Goal: Navigation & Orientation: Find specific page/section

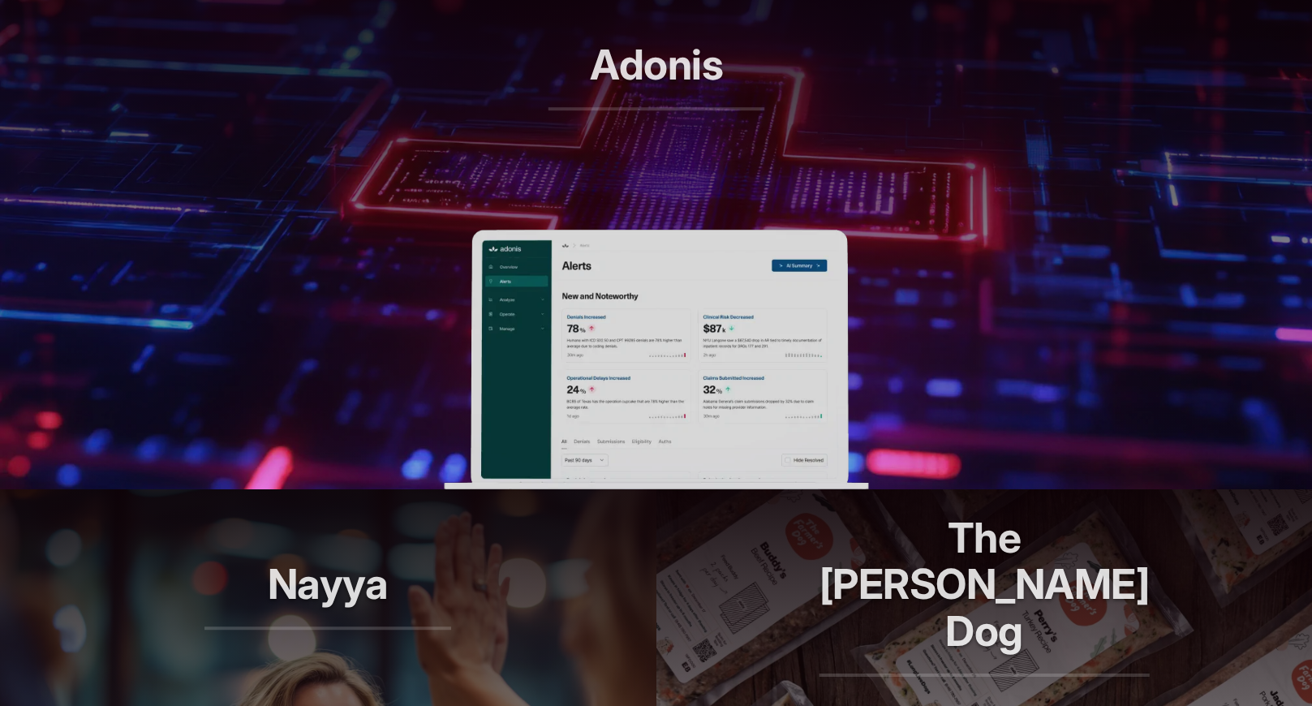
scroll to position [643, 0]
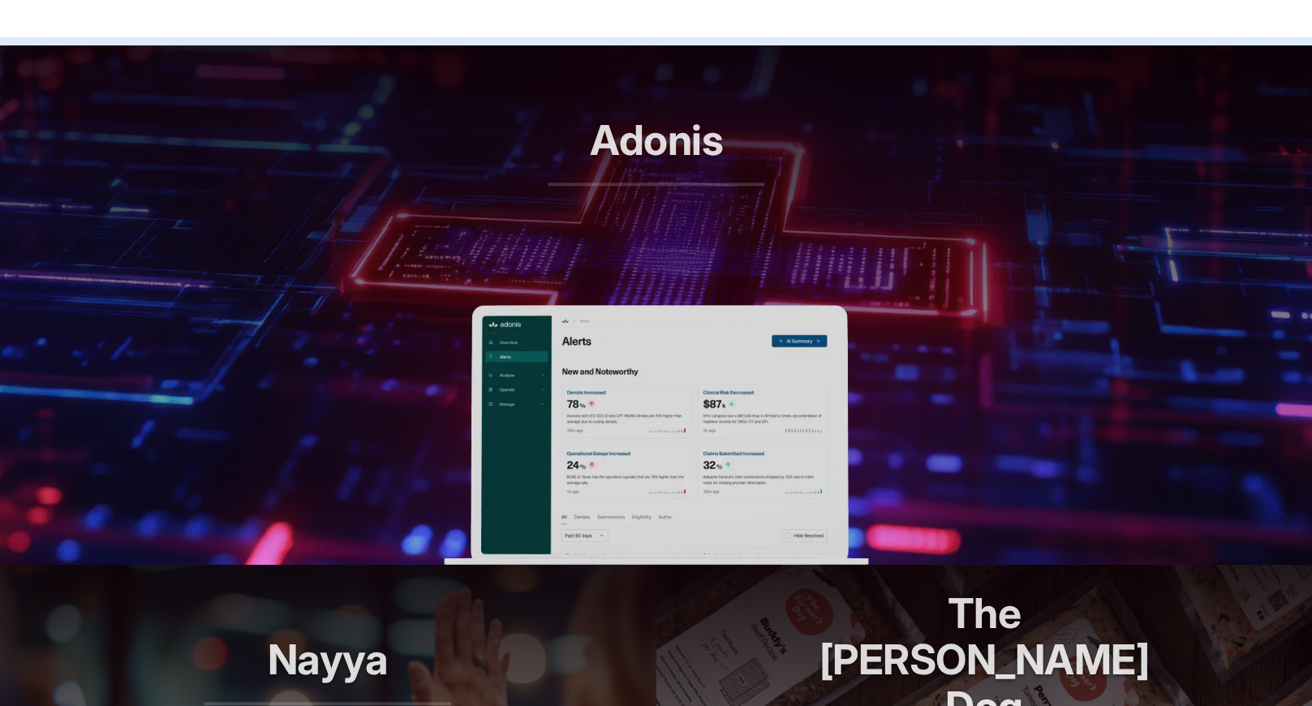
click at [687, 353] on img at bounding box center [656, 435] width 424 height 260
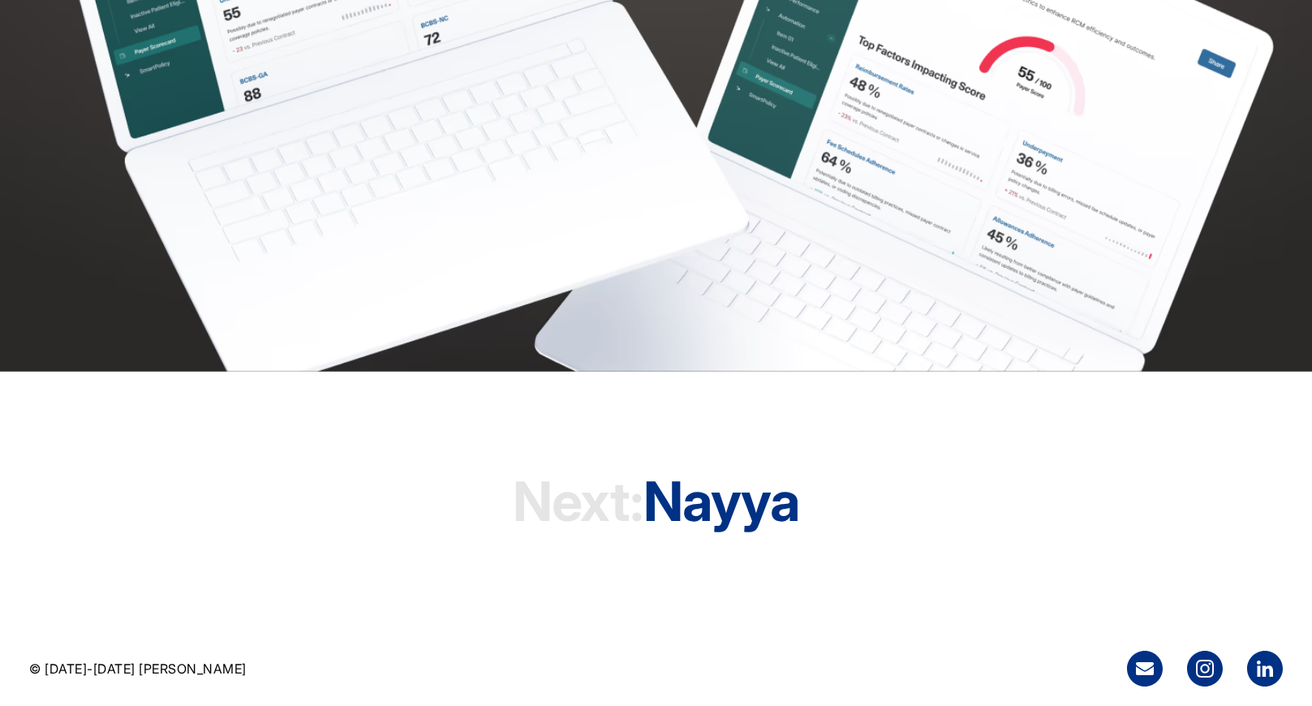
scroll to position [4732, 0]
click at [729, 510] on h1 "Next: Nayya" at bounding box center [656, 501] width 286 height 124
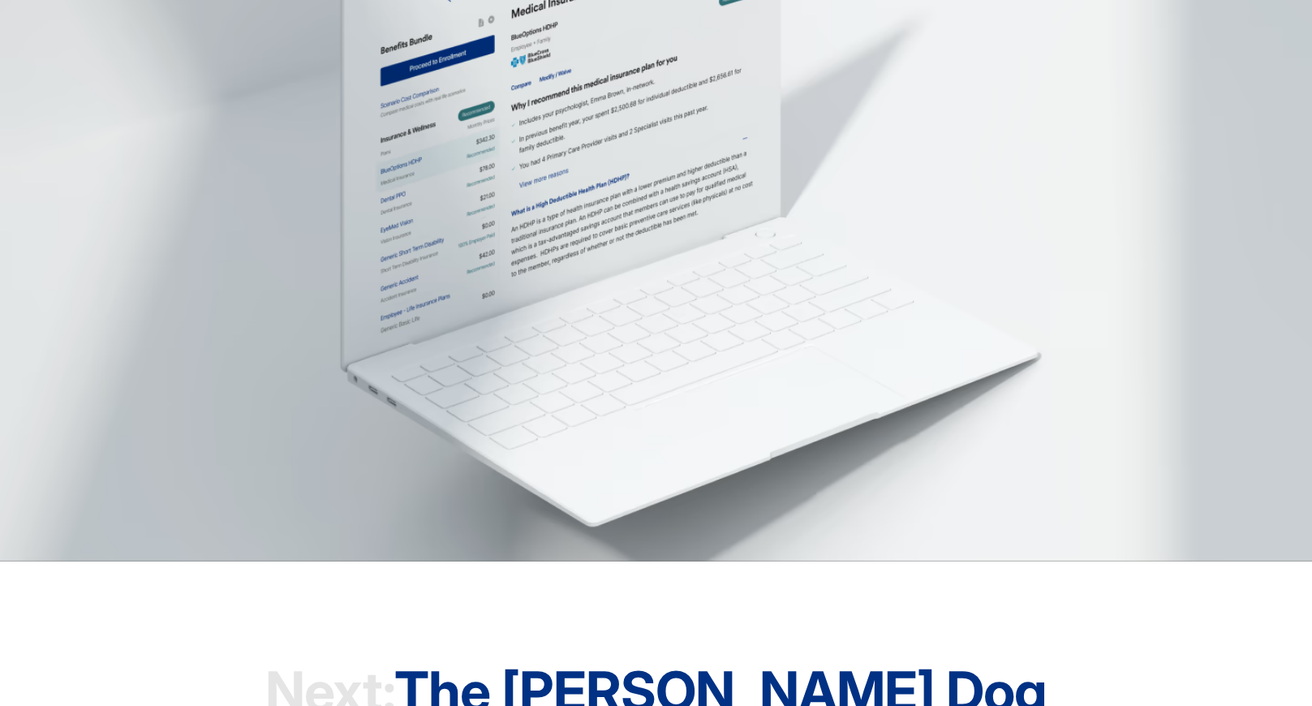
scroll to position [5044, 0]
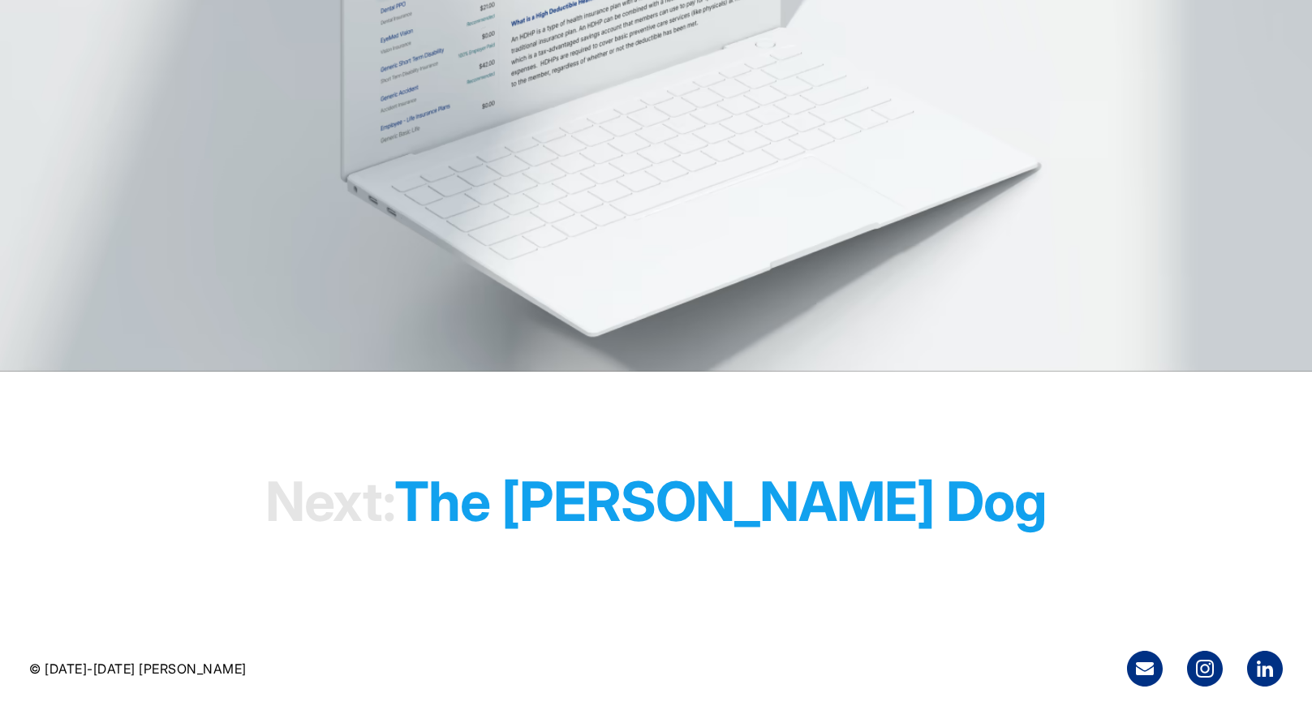
click at [755, 497] on h1 "Next: The [PERSON_NAME] Dog" at bounding box center [655, 502] width 781 height 124
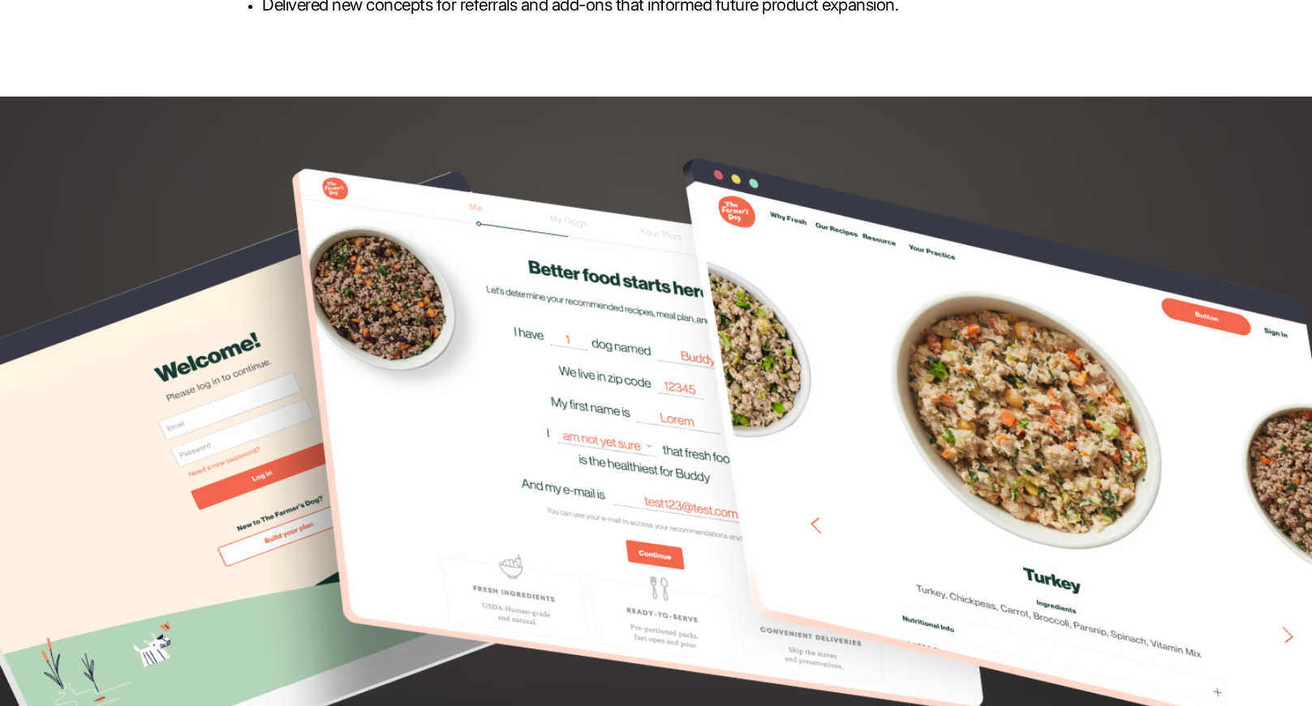
scroll to position [5039, 0]
